Goal: Task Accomplishment & Management: Manage account settings

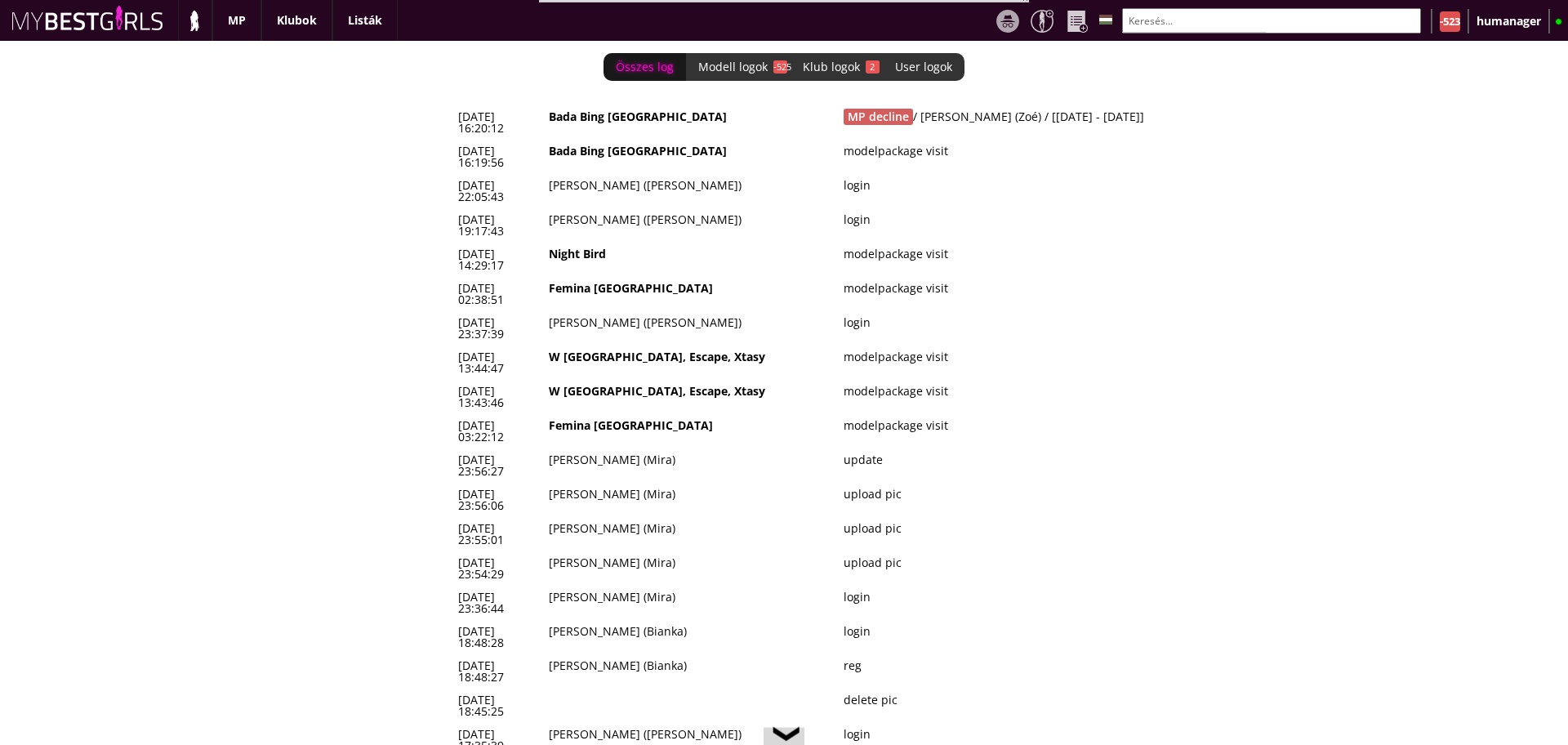
scroll to position [0, 6626]
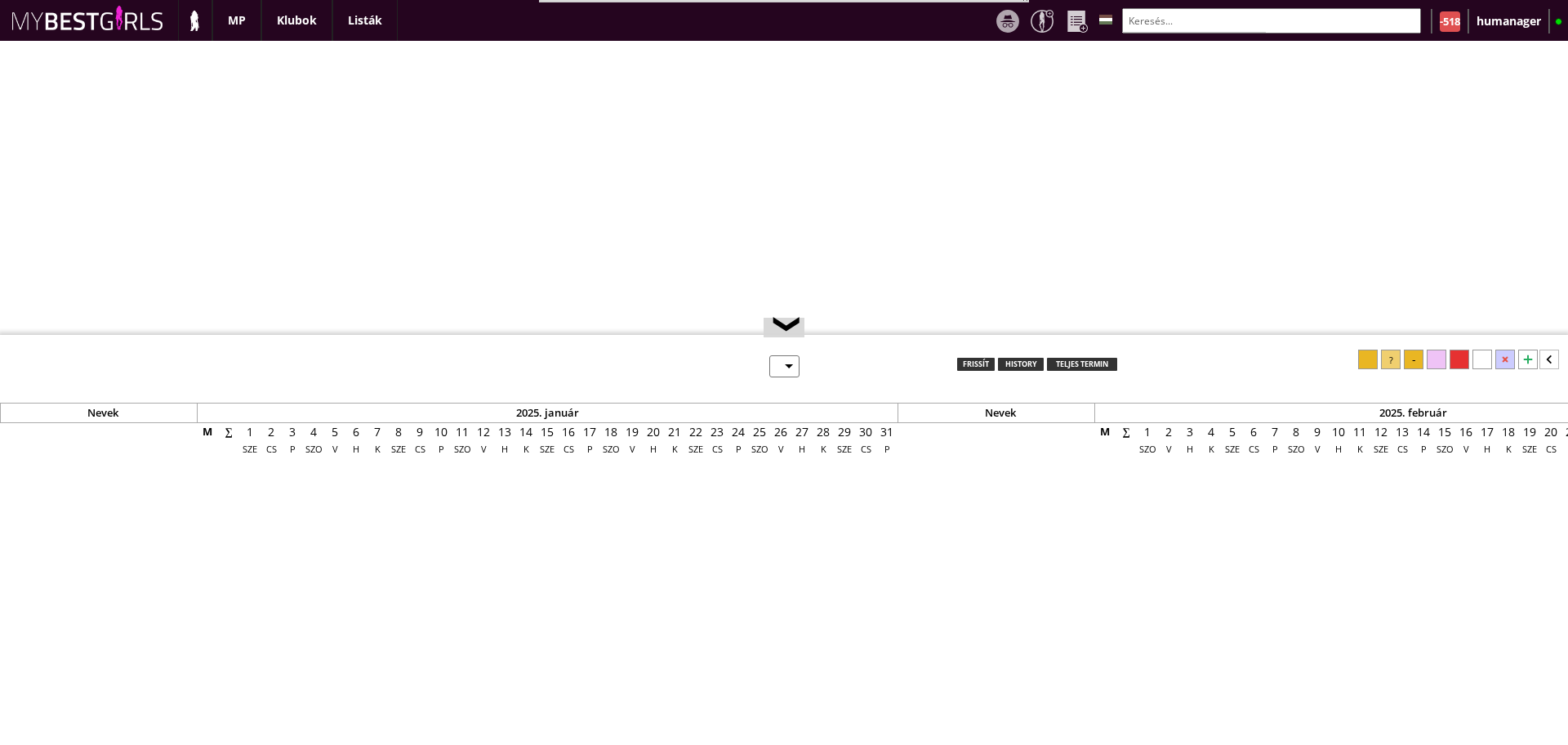
select select "0"
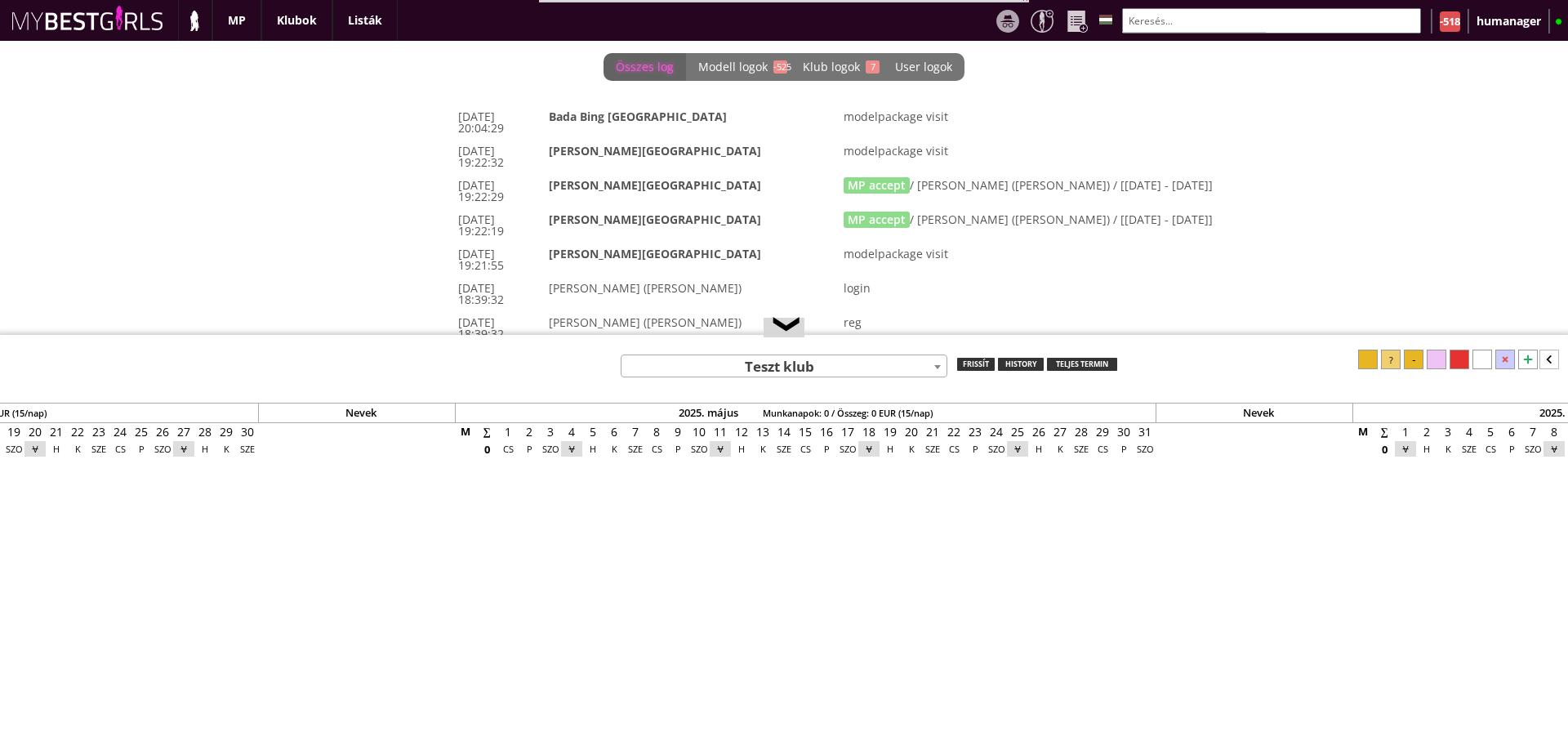
scroll to position [0, 6626]
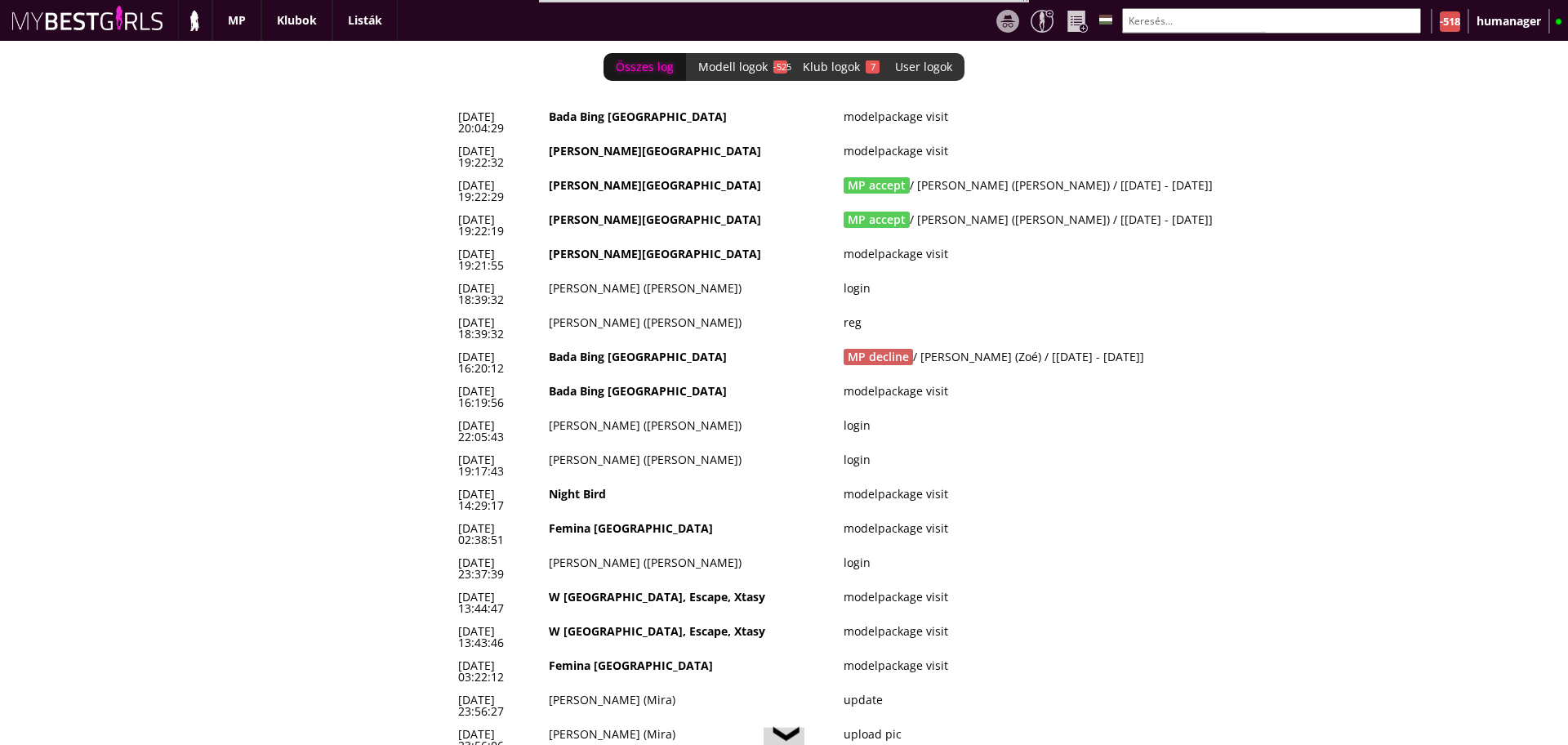
drag, startPoint x: 459, startPoint y: 163, endPoint x: 1214, endPoint y: 186, distance: 755.4
copy tbody "2025-09-05 19:22:29 Beverly Hills MP accept / Erdélyi Enikő (Elena) / [2025-10-…"
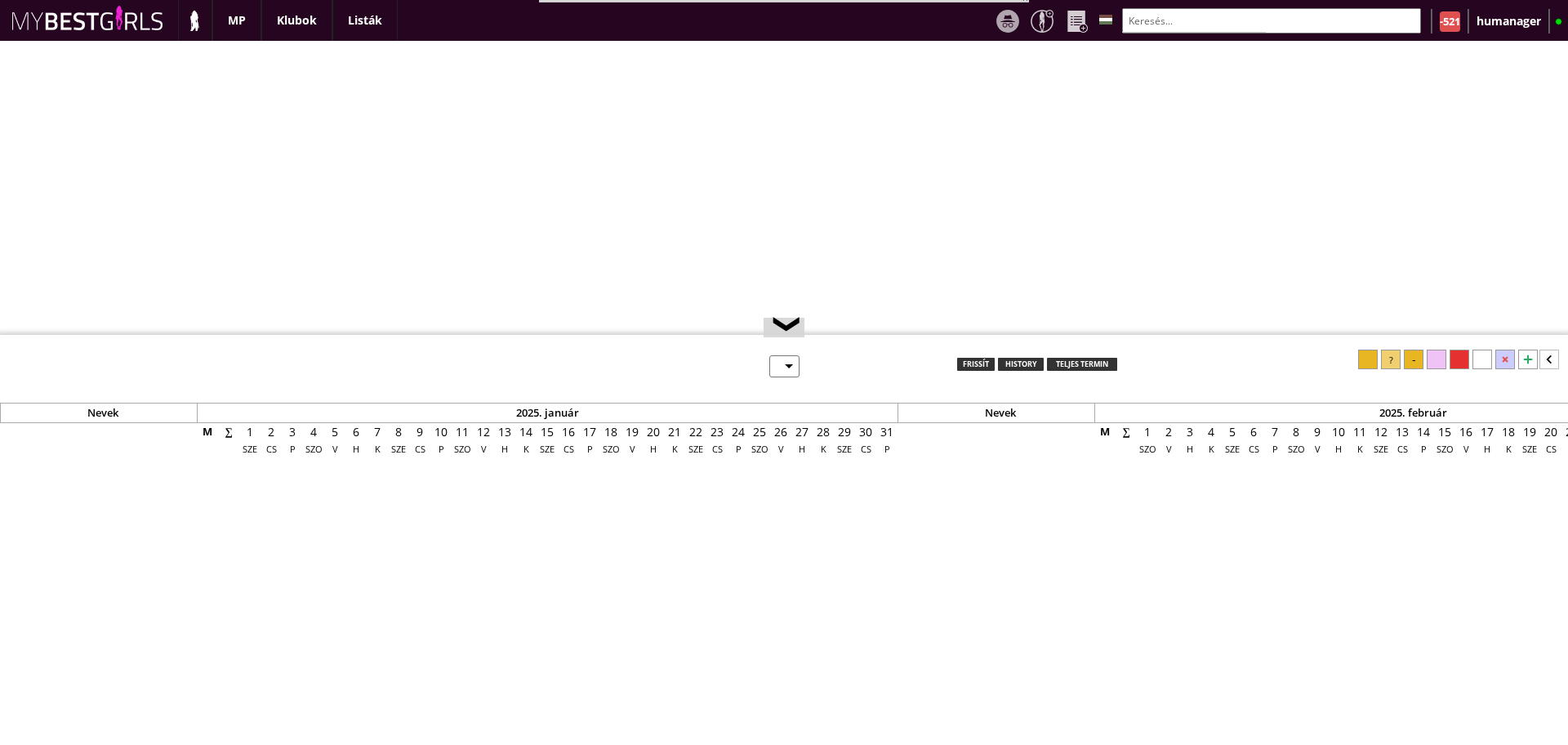
select select "0"
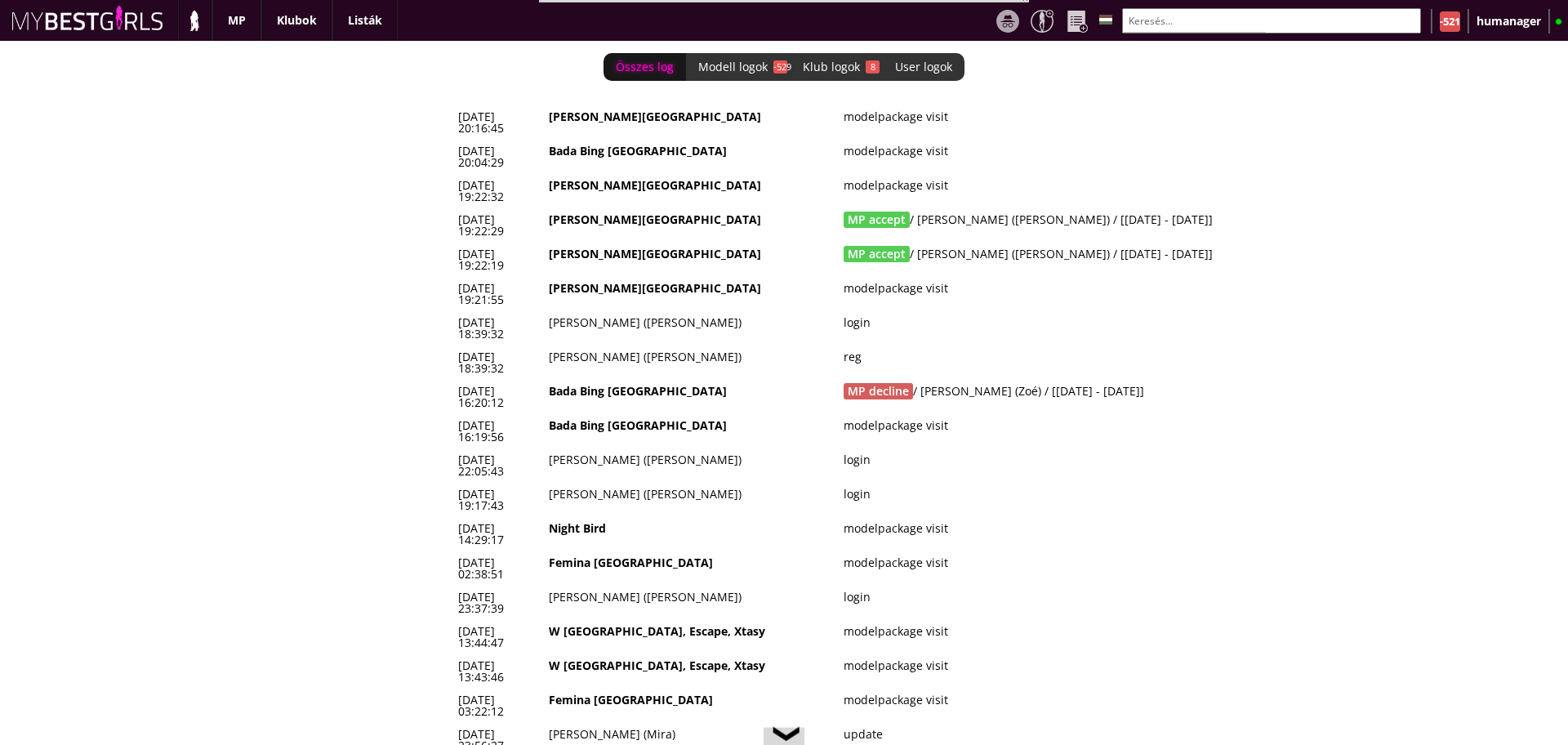
scroll to position [0, 6626]
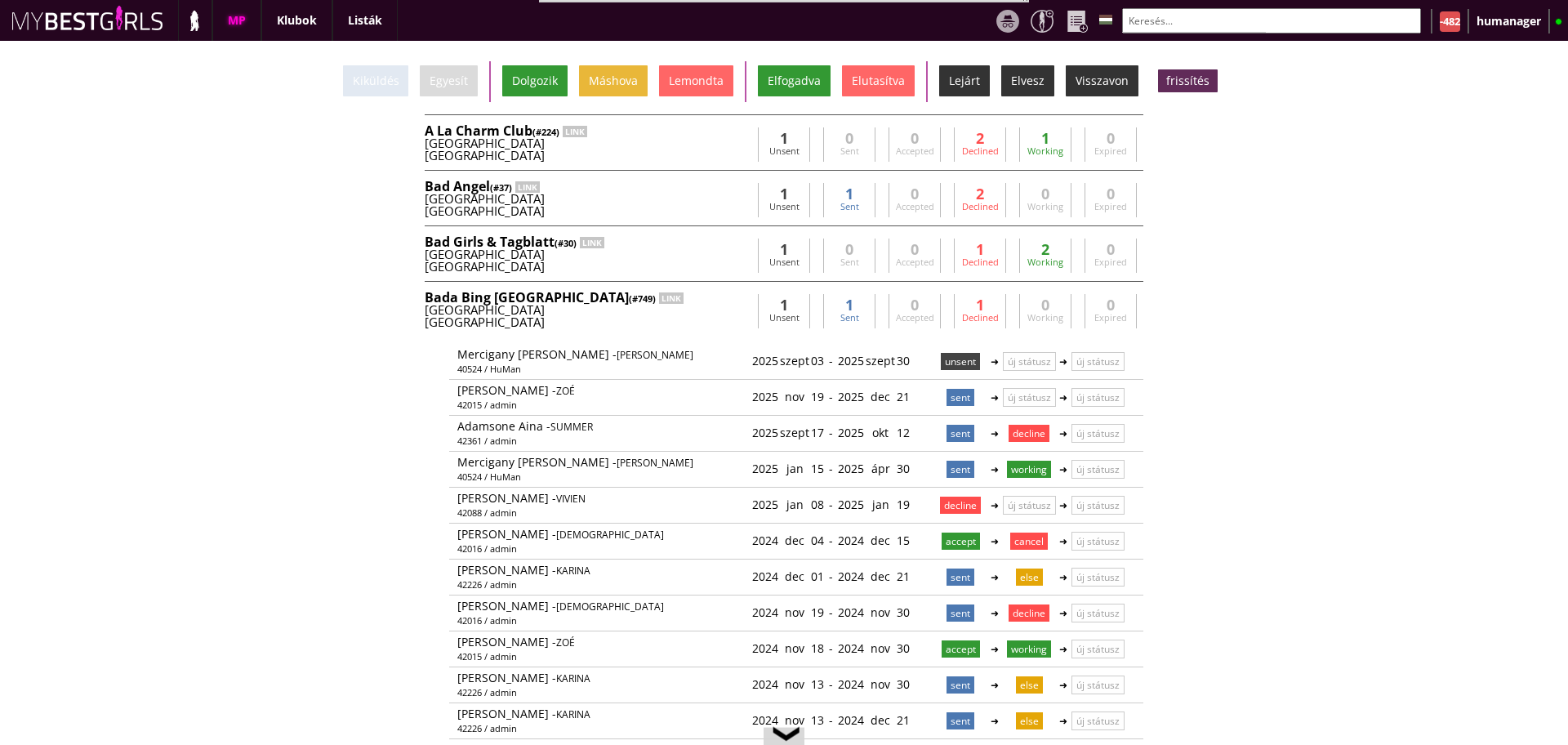
scroll to position [0, 6541]
type input "a"
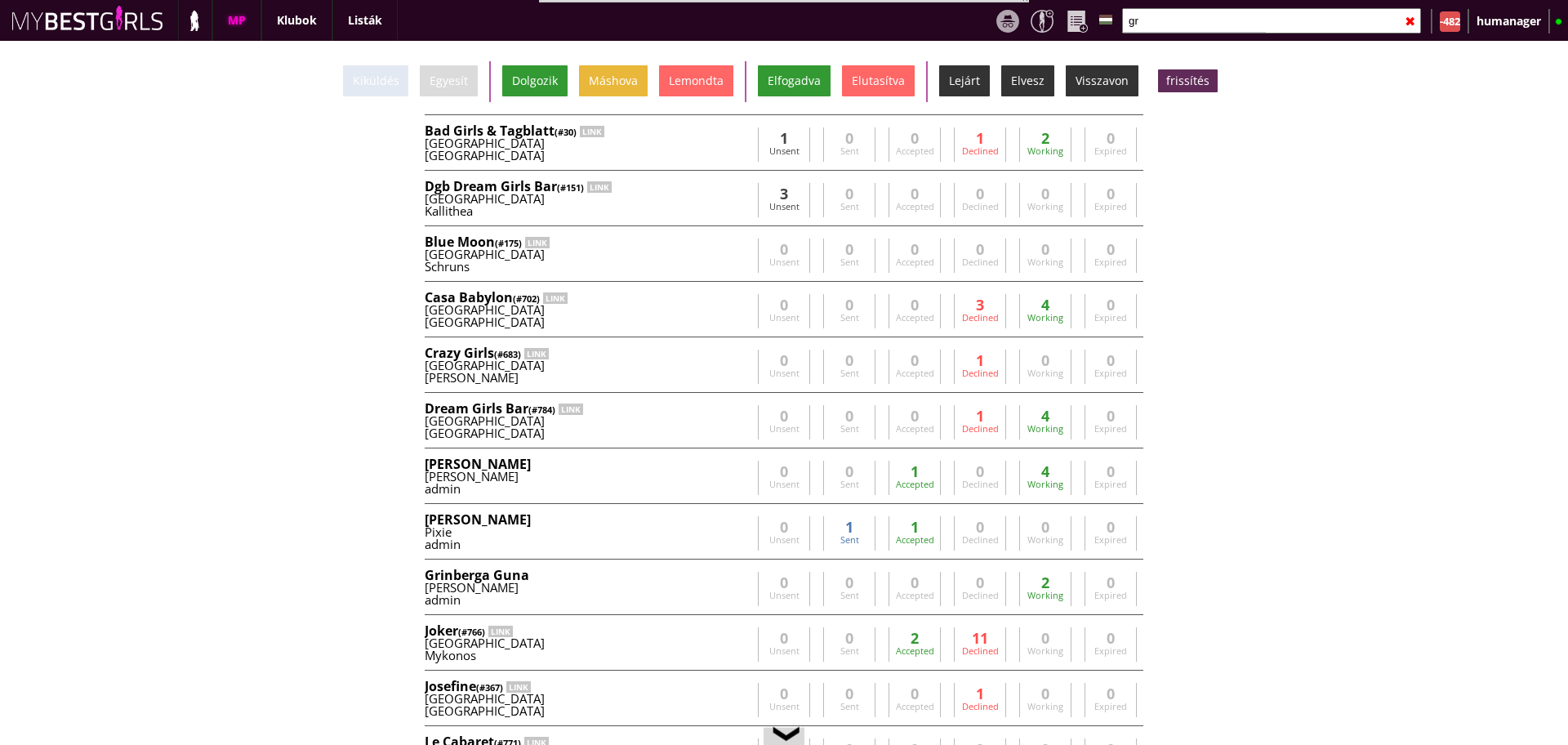
type input "g"
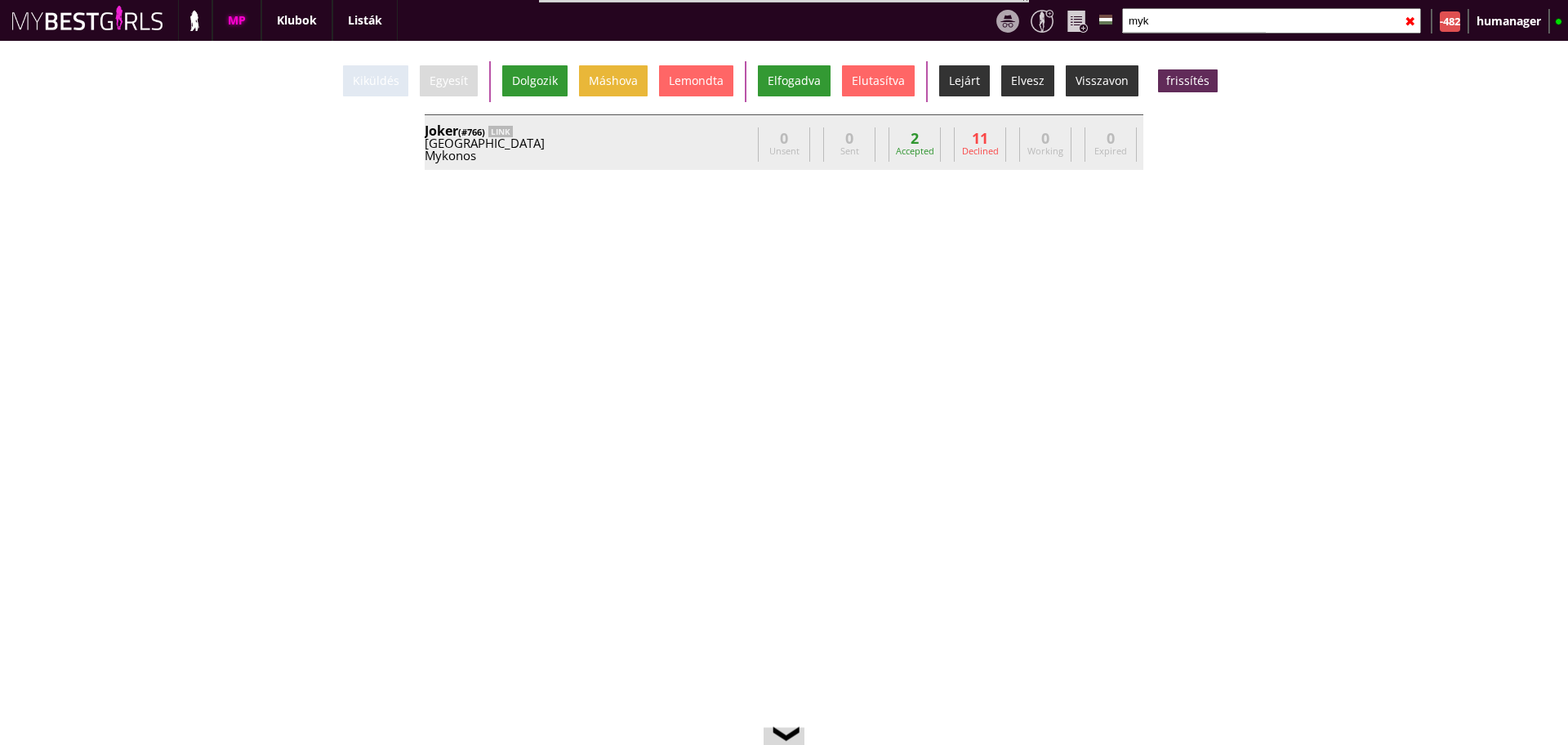
type input "myk"
click at [706, 165] on div "Joker (#766) LINK Greece Mykonos bill_gio90@hotmail.com Vasilis Gkionis Vasilis…" at bounding box center [784, 141] width 719 height 55
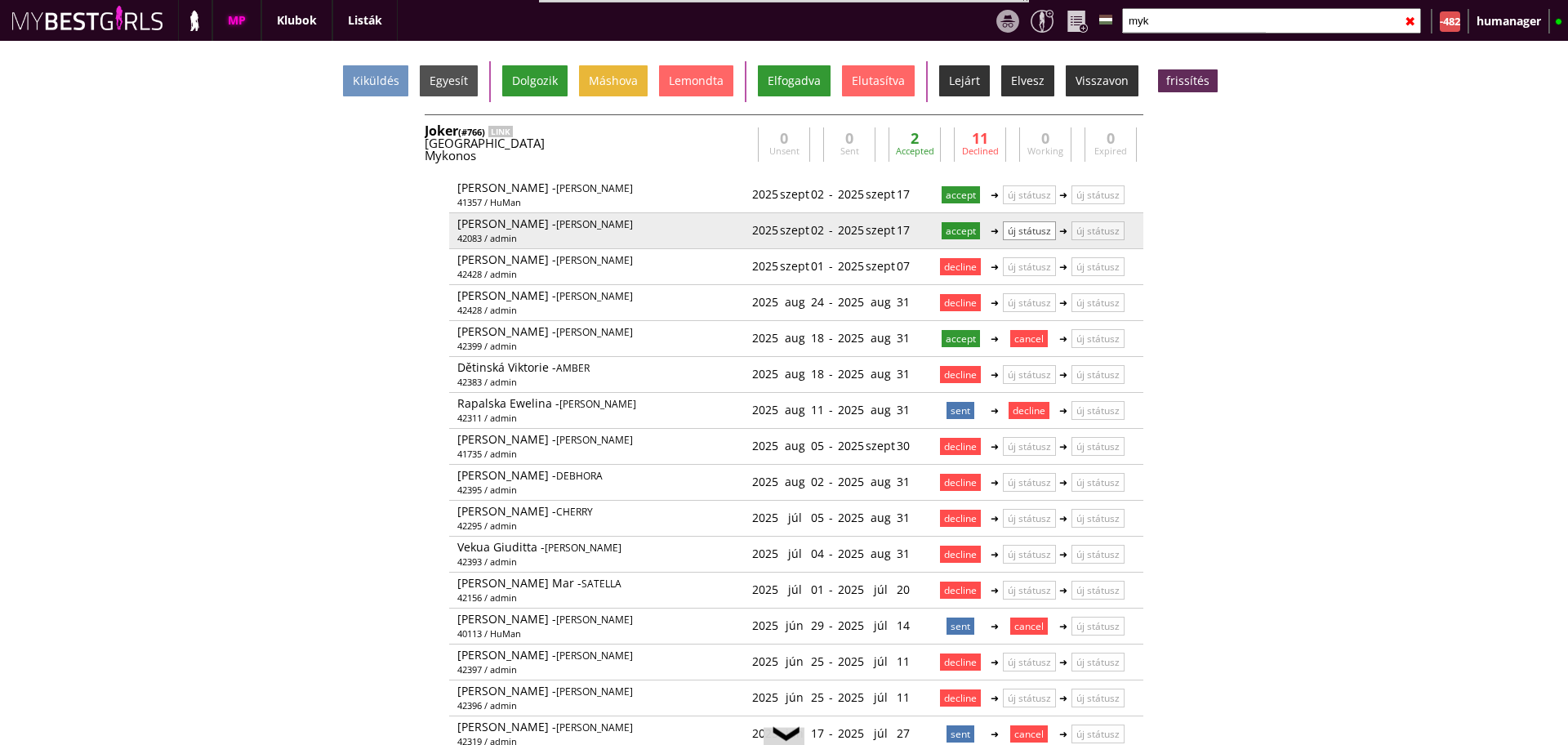
click at [1012, 232] on p "új státusz" at bounding box center [1029, 231] width 53 height 19
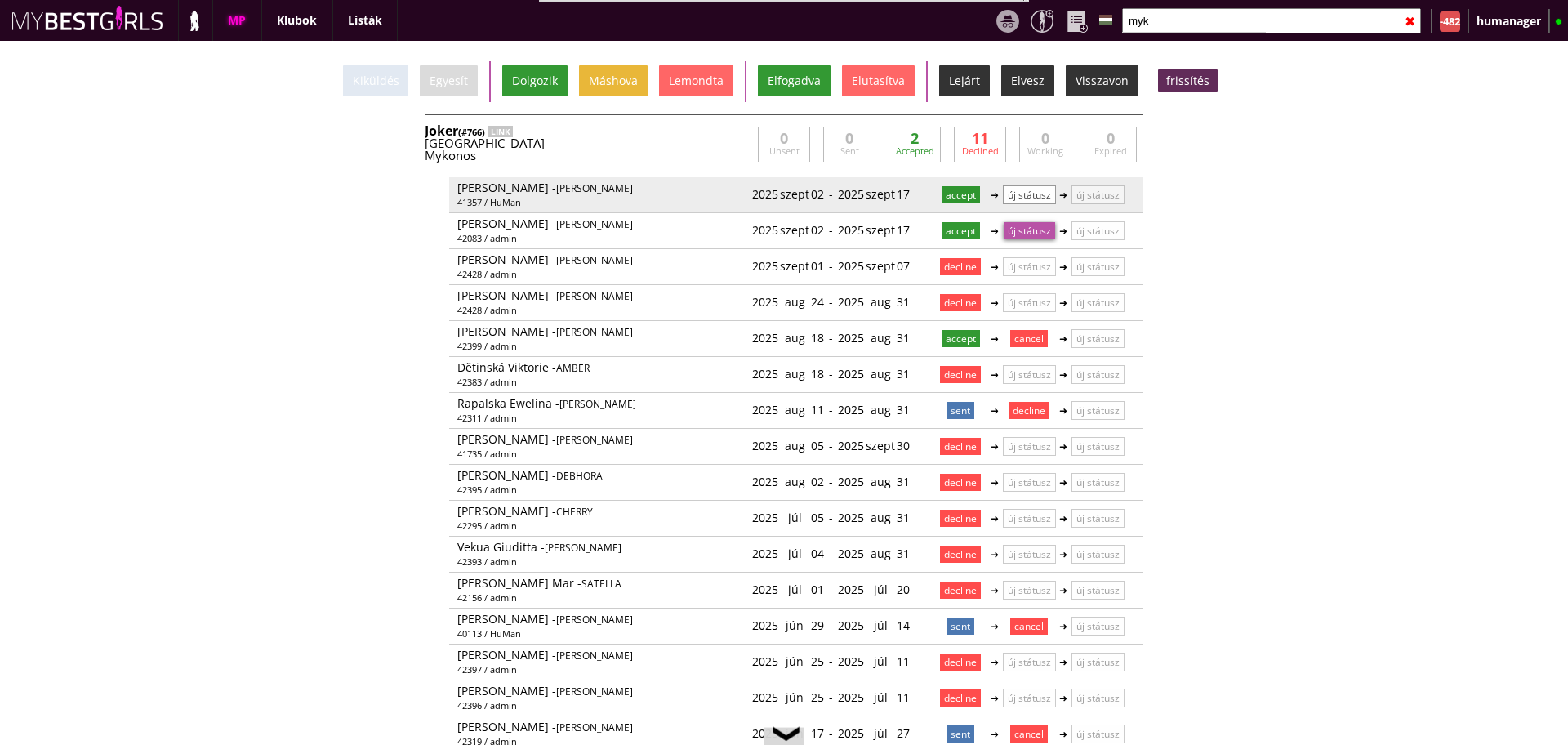
click at [1016, 196] on p "új státusz" at bounding box center [1029, 195] width 53 height 19
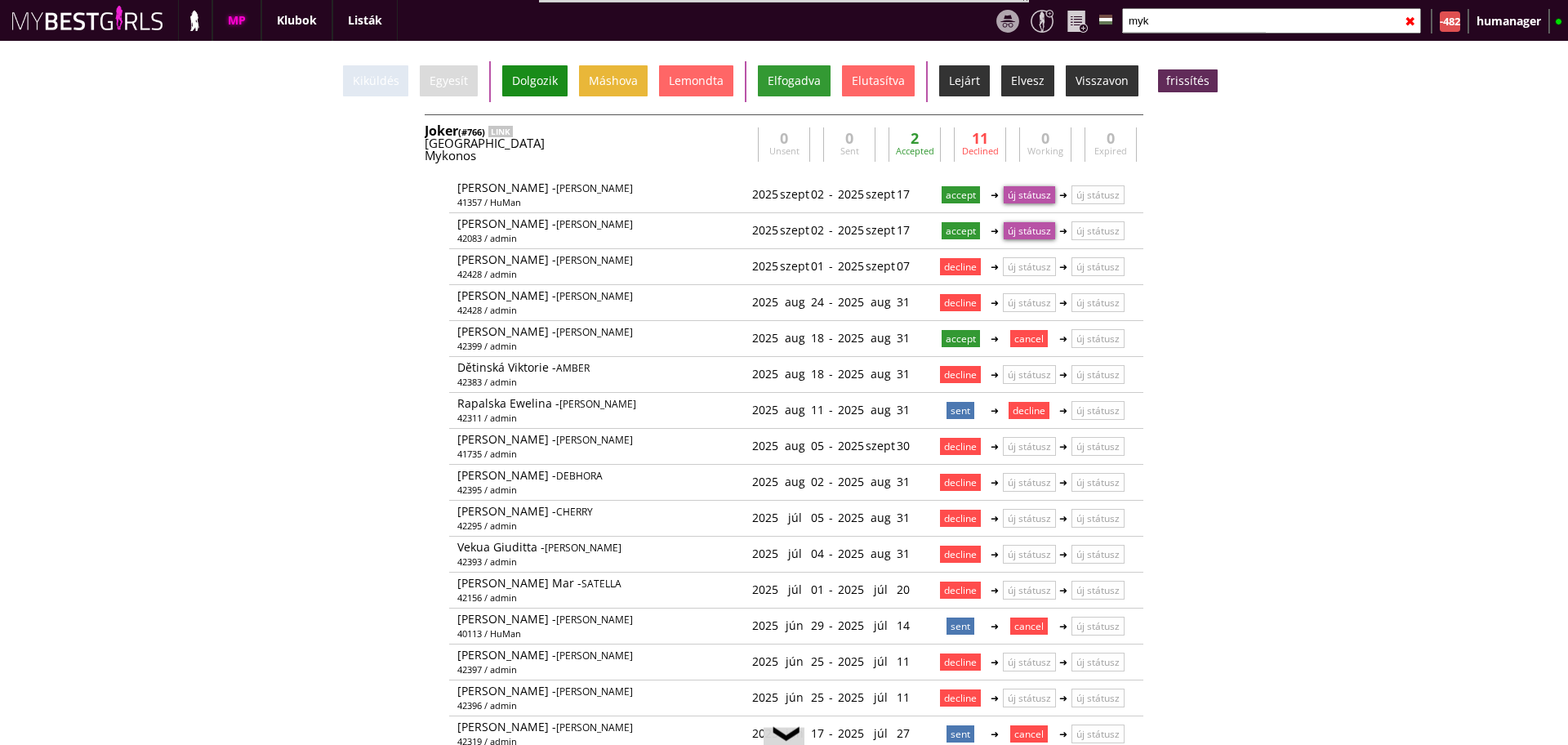
click at [533, 72] on div "Dolgozik" at bounding box center [535, 81] width 65 height 31
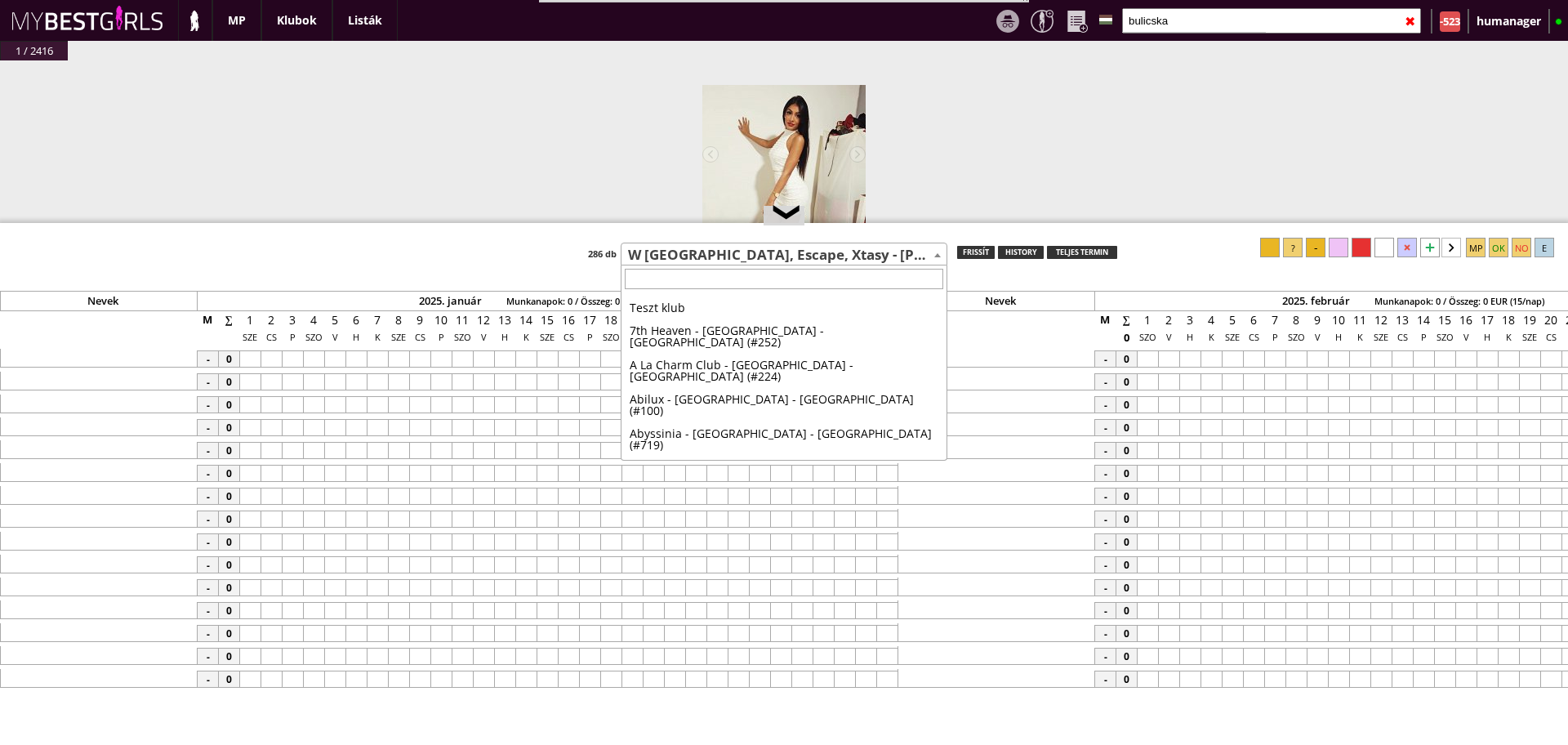
select select "14"
type input "myk"
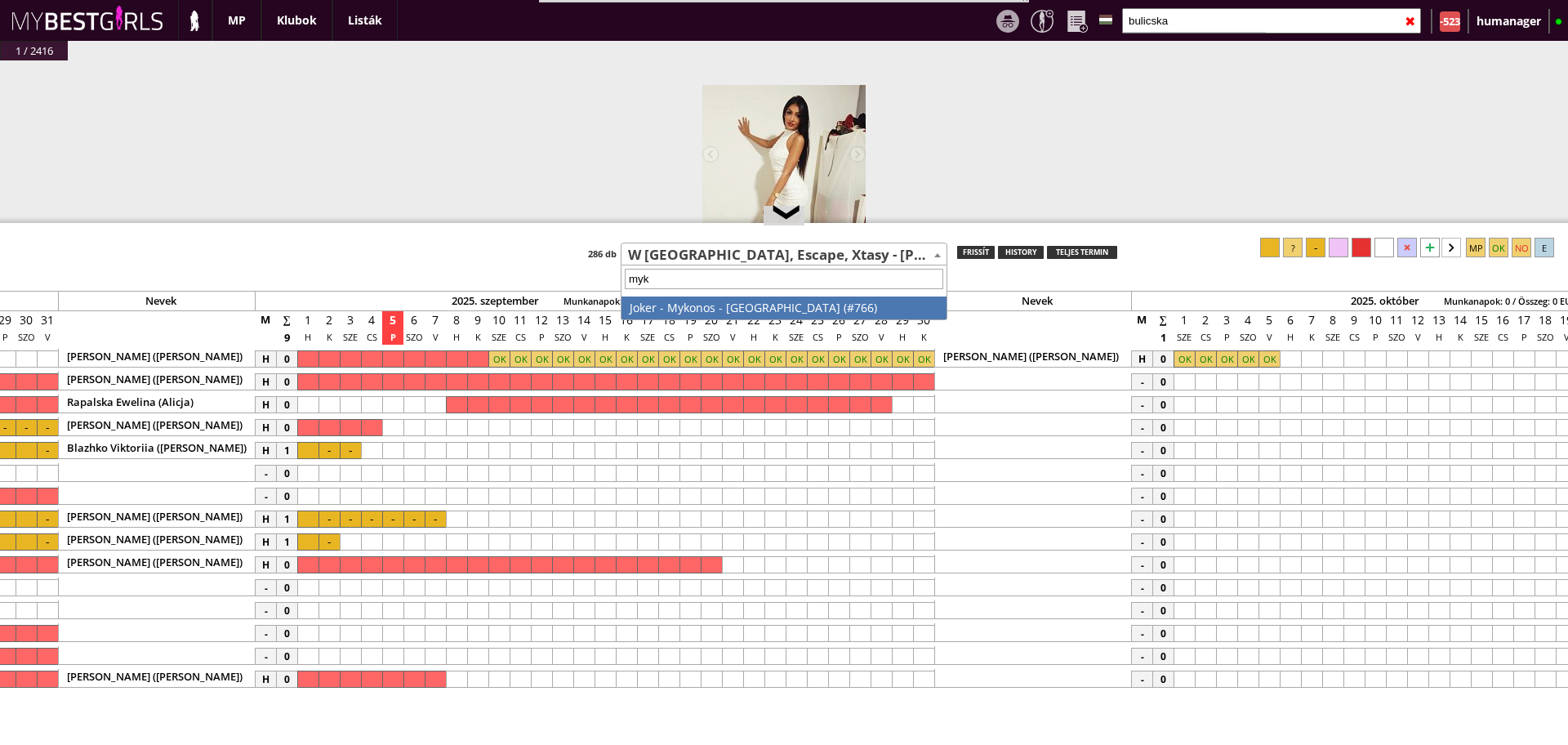
scroll to position [74, 0]
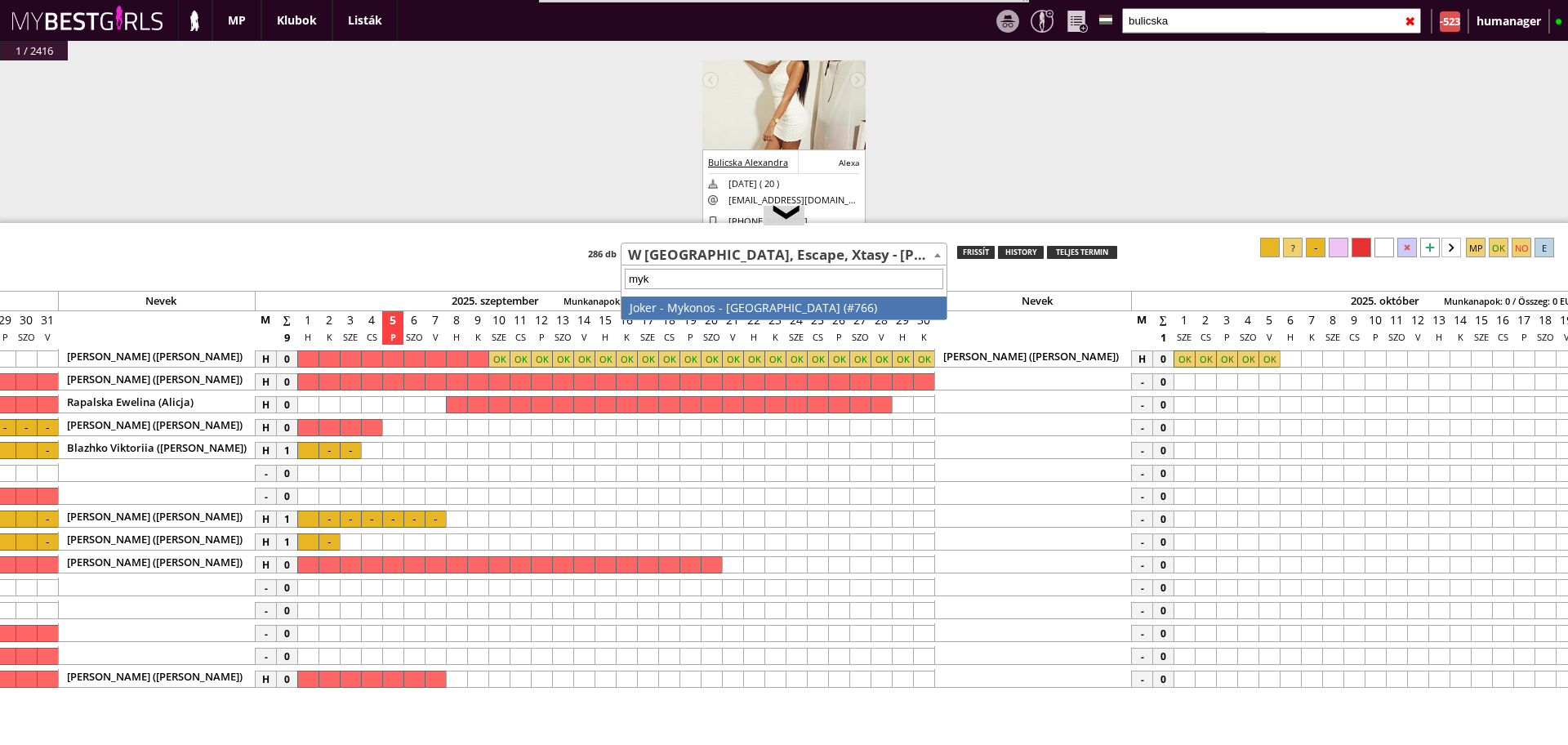
select select "766"
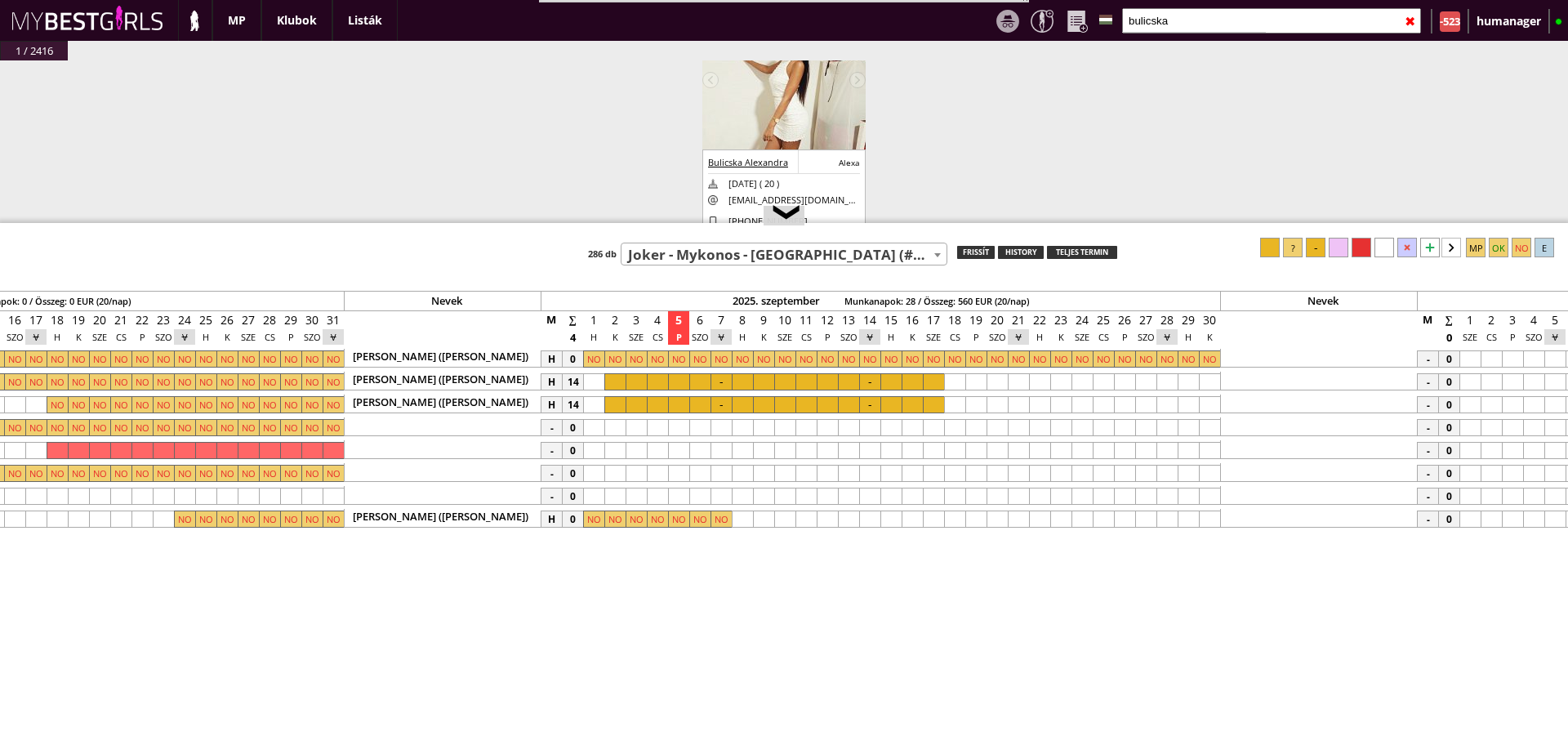
scroll to position [0, 6626]
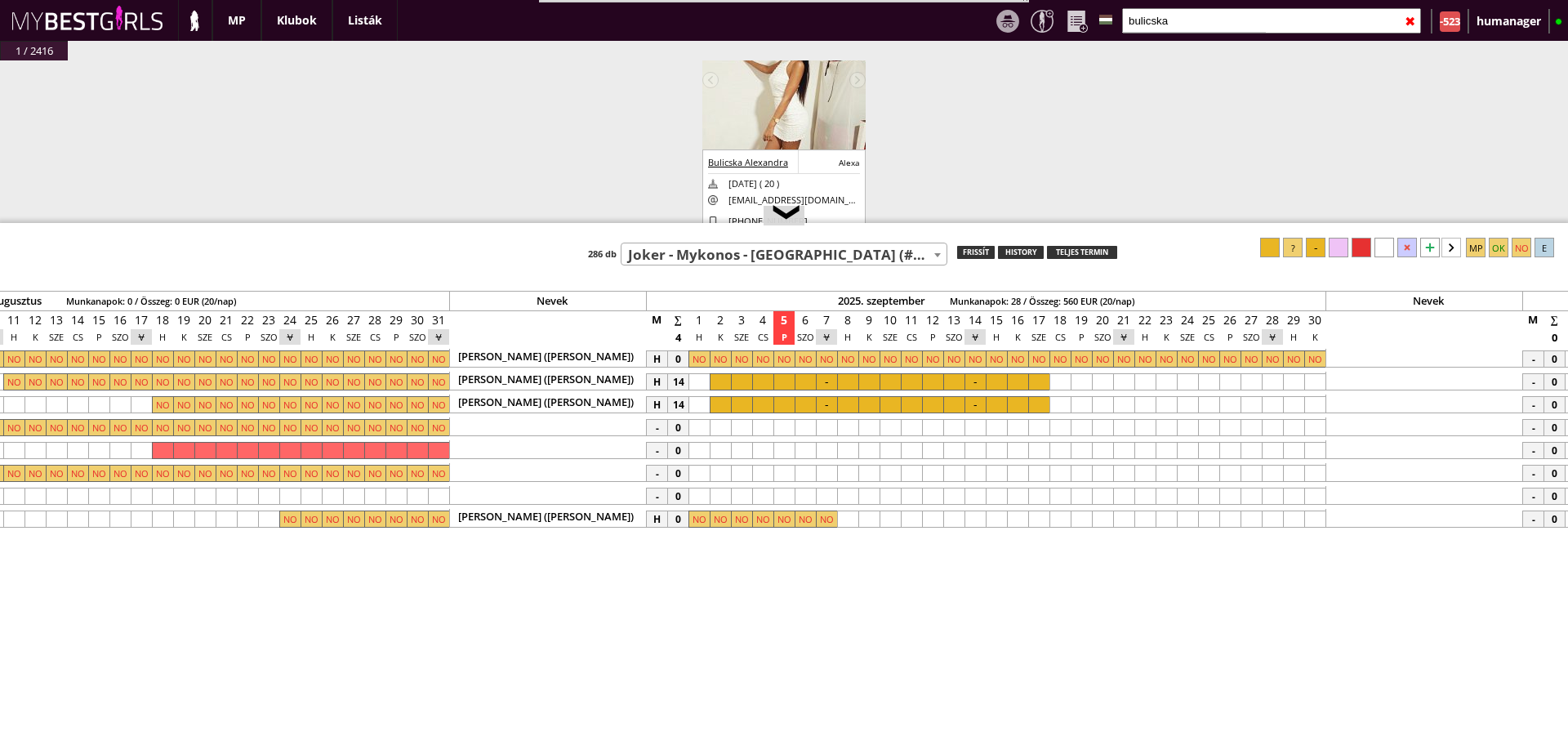
click at [740, 388] on div at bounding box center [741, 381] width 21 height 17
click at [1037, 388] on div at bounding box center [1038, 381] width 21 height 17
click at [1311, 253] on div at bounding box center [1316, 248] width 20 height 20
click at [748, 406] on div at bounding box center [741, 405] width 21 height 17
click at [1040, 411] on div at bounding box center [1038, 405] width 21 height 17
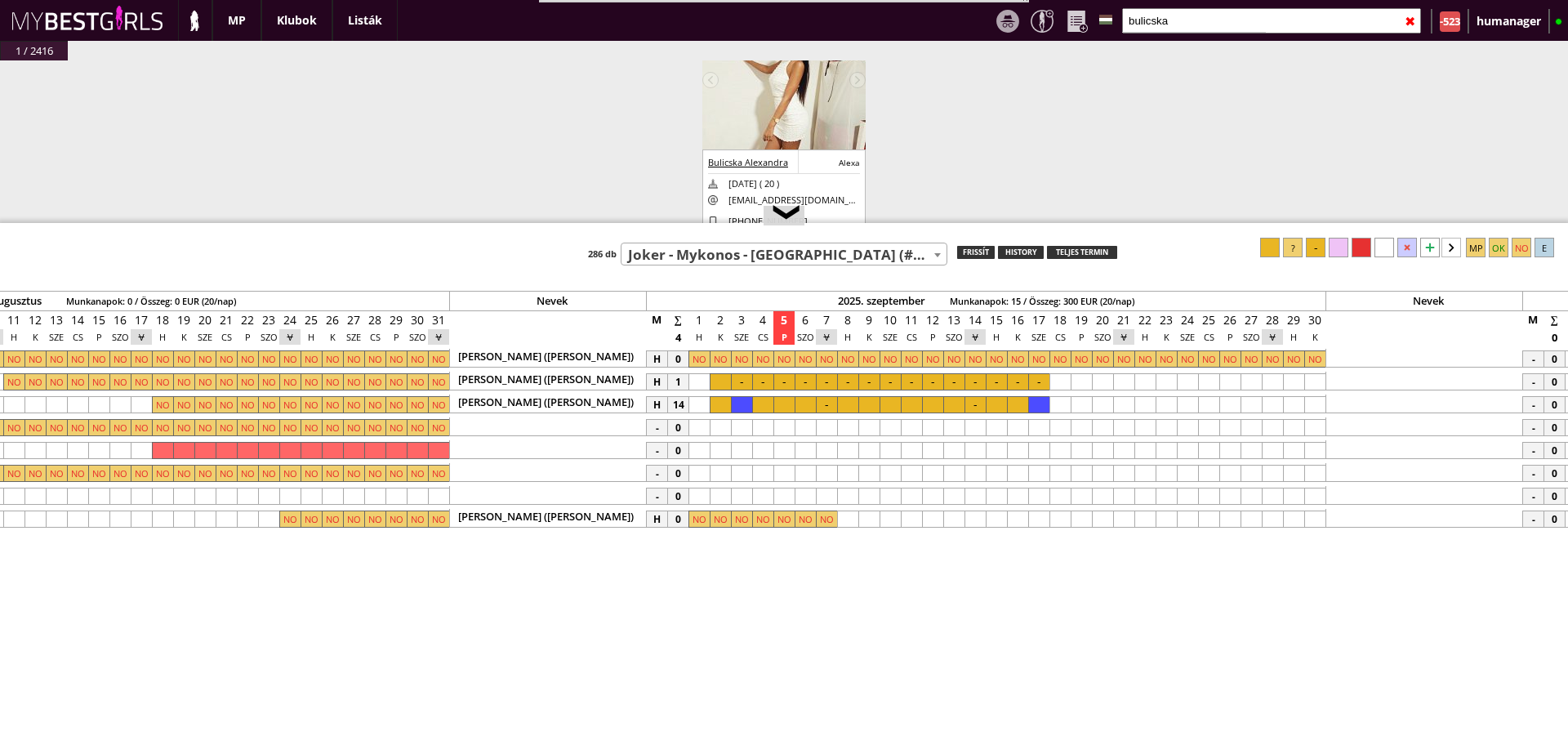
click at [1316, 252] on div at bounding box center [1316, 248] width 20 height 20
